Goal: Transaction & Acquisition: Subscribe to service/newsletter

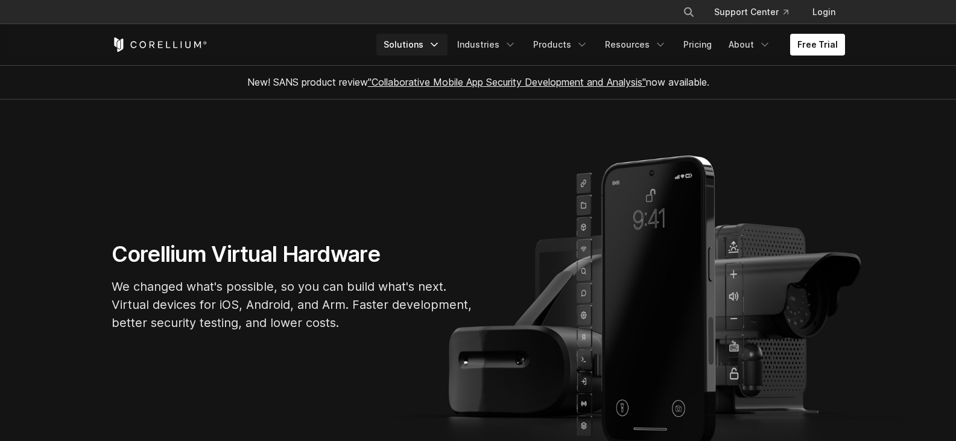
click at [425, 47] on link "Solutions" at bounding box center [412, 45] width 71 height 22
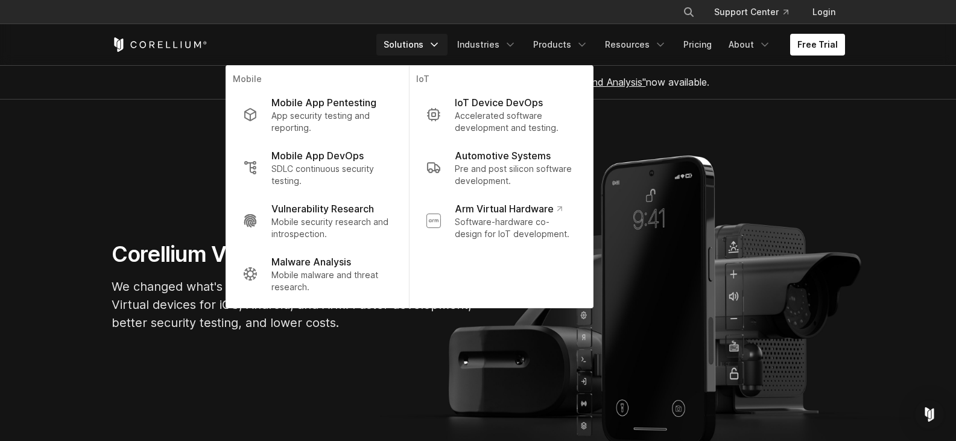
click at [425, 47] on link "Solutions" at bounding box center [412, 45] width 71 height 22
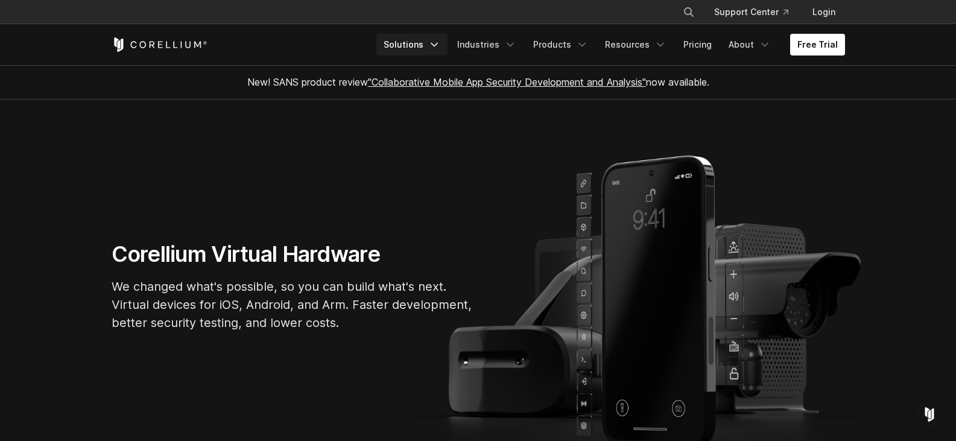
click at [425, 47] on link "Solutions" at bounding box center [412, 45] width 71 height 22
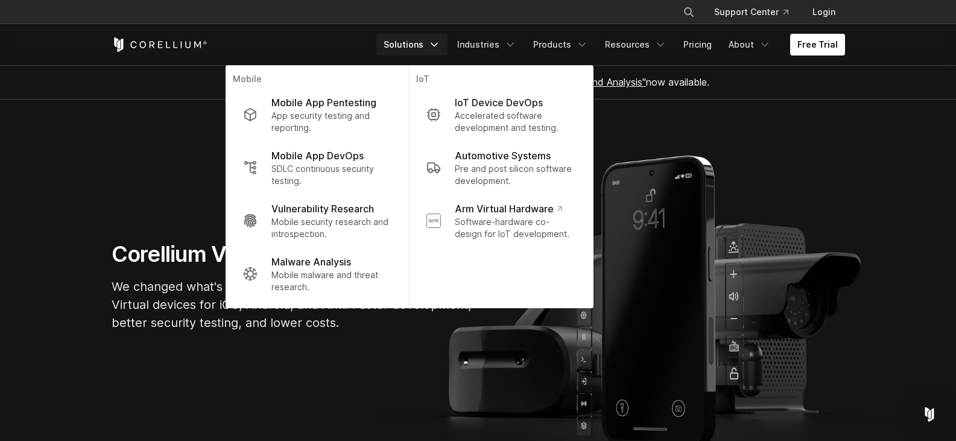
click at [425, 47] on link "Solutions" at bounding box center [412, 45] width 71 height 22
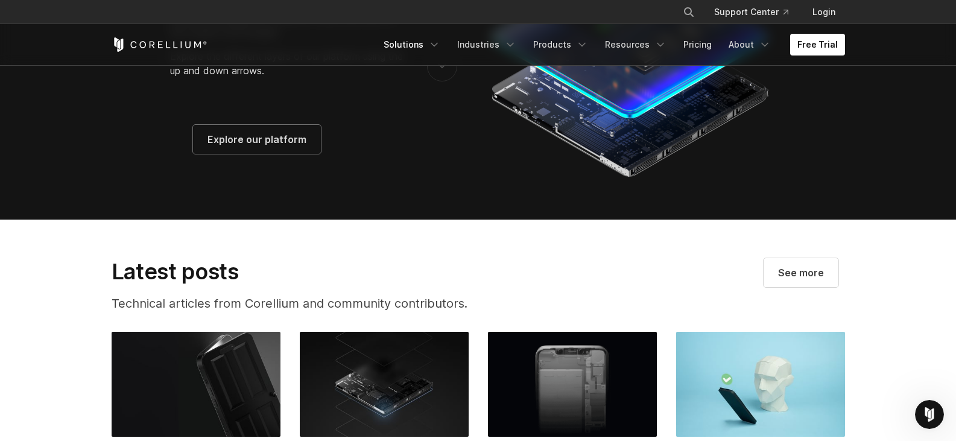
scroll to position [2233, 0]
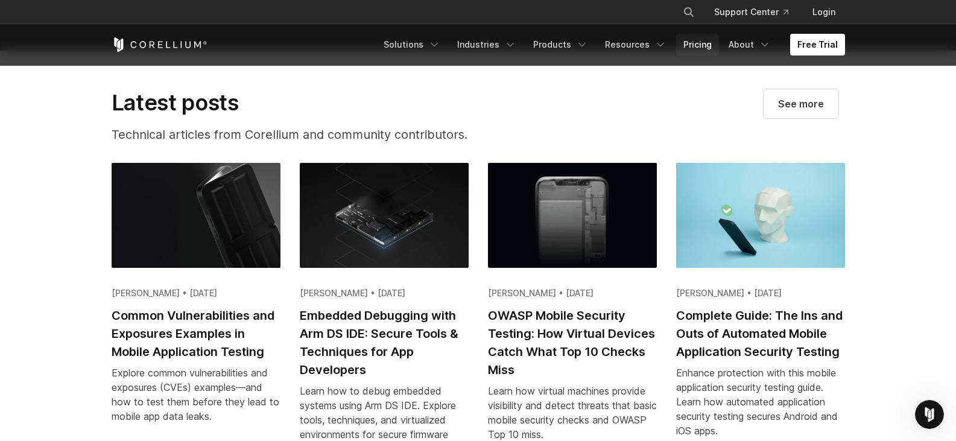
click at [700, 45] on link "Pricing" at bounding box center [697, 45] width 43 height 22
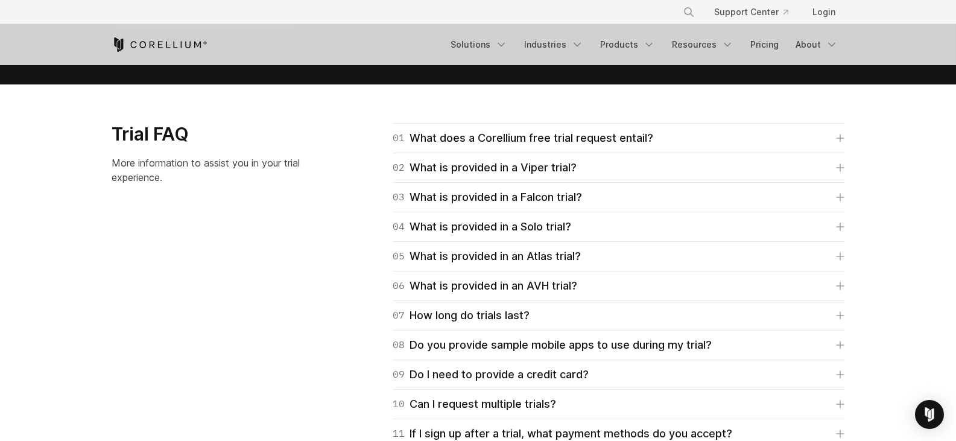
scroll to position [1931, 0]
